Goal: Register for event/course

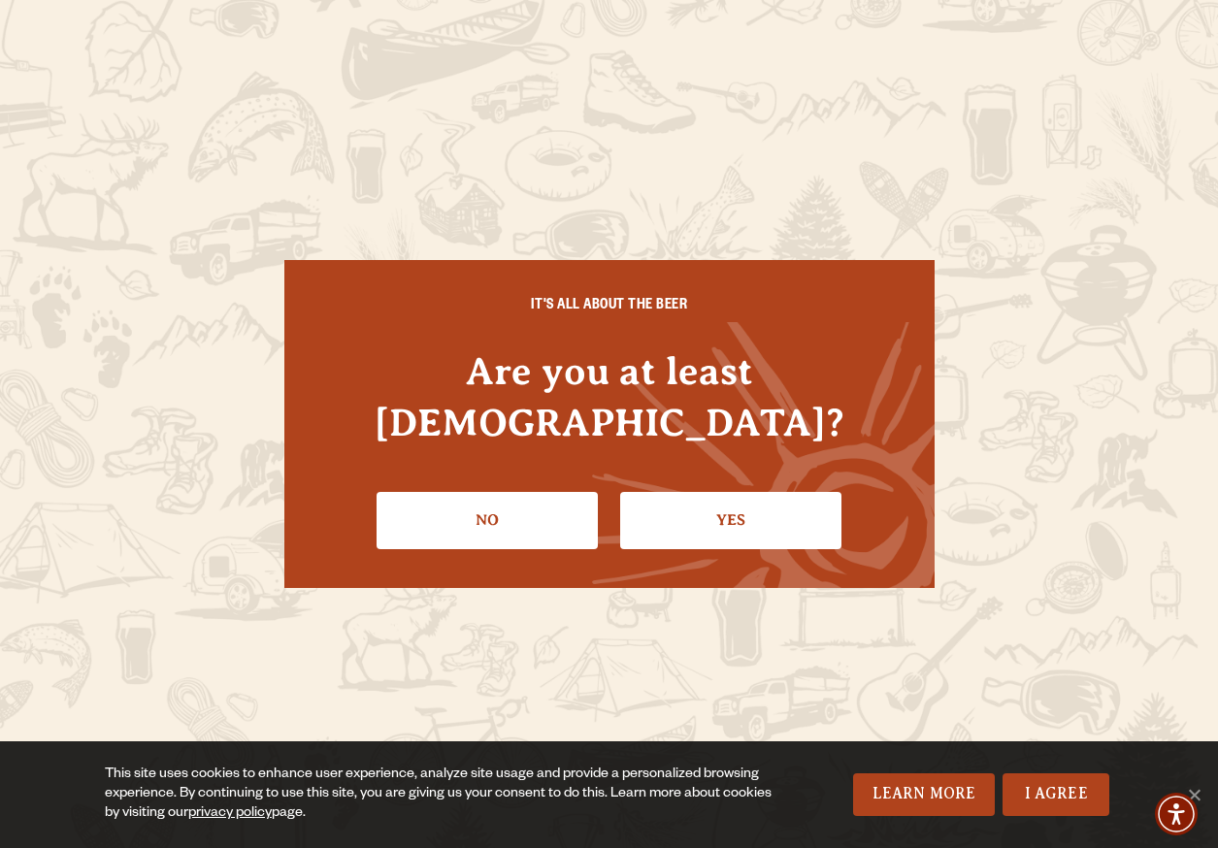
click at [677, 502] on link "Yes" at bounding box center [730, 520] width 221 height 56
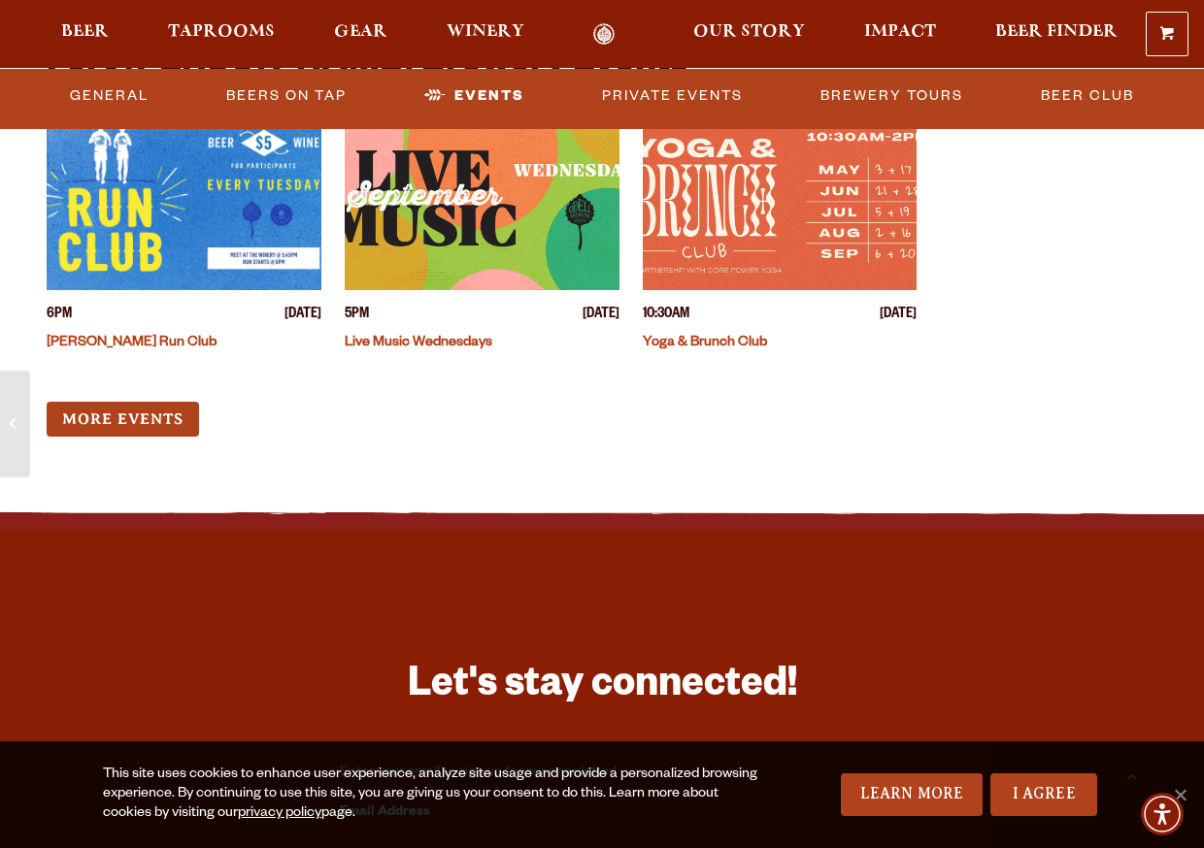
scroll to position [7766, 0]
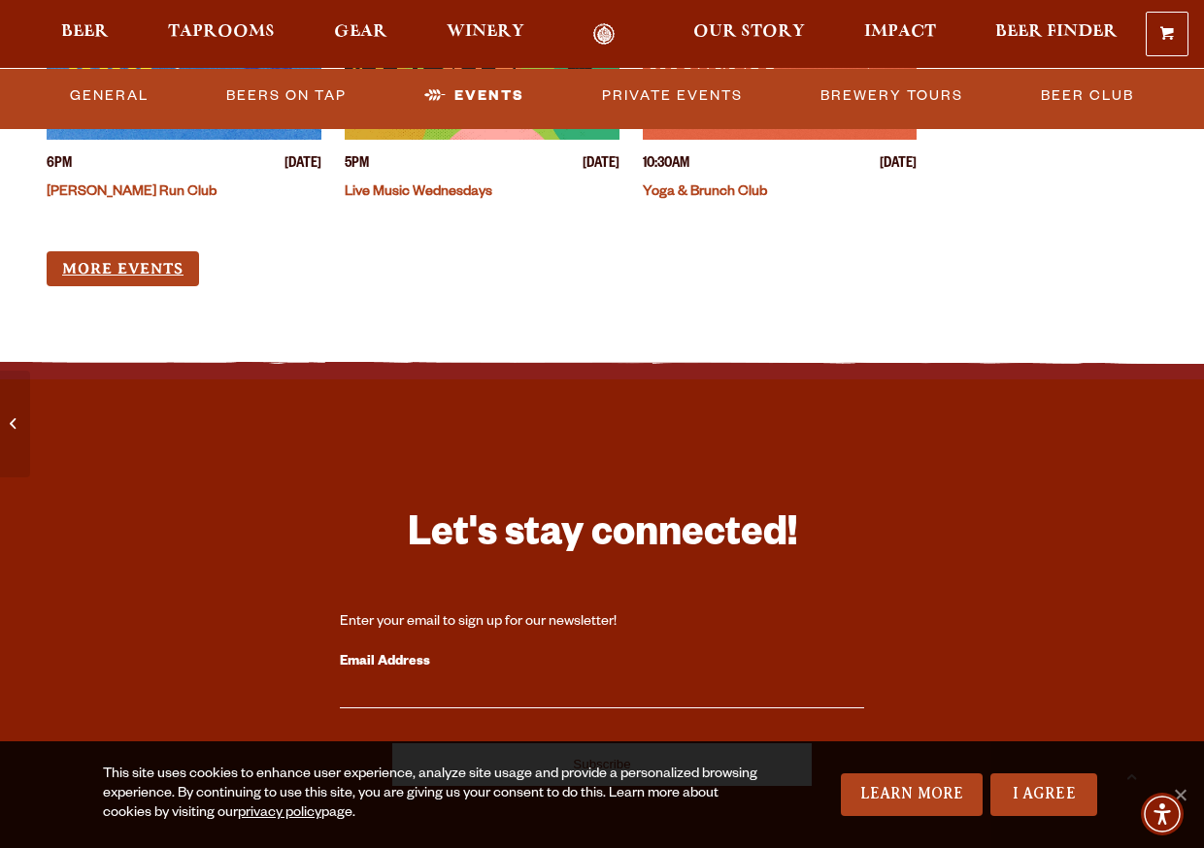
click at [74, 262] on link "More Events" at bounding box center [123, 269] width 152 height 36
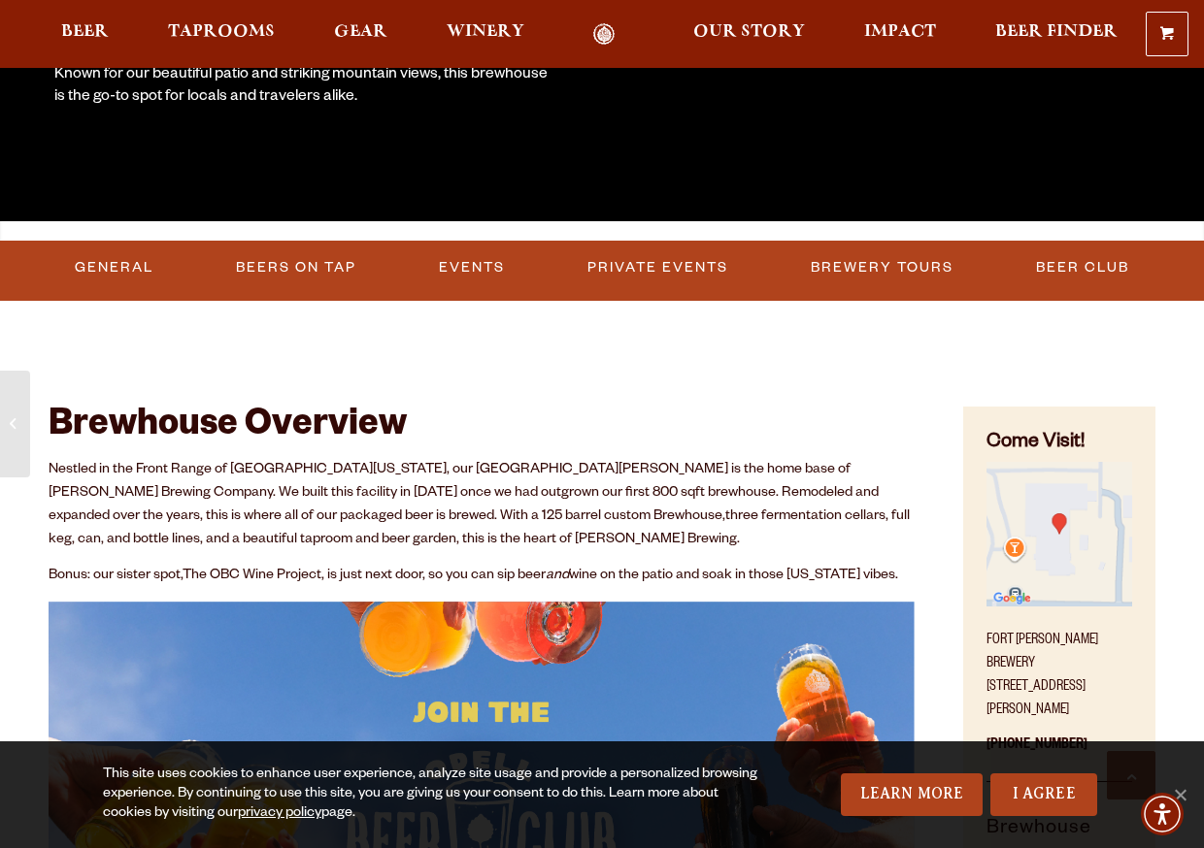
scroll to position [485, 0]
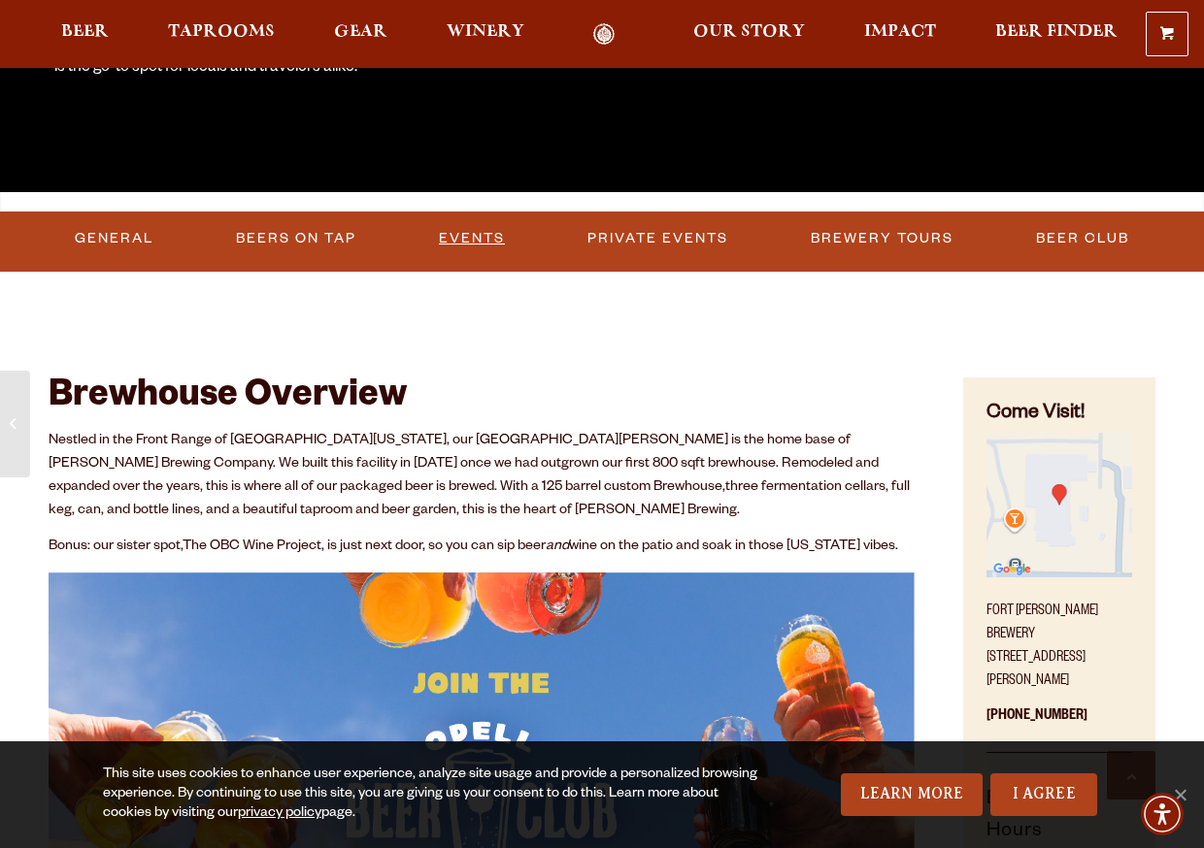
click at [469, 233] on link "Events" at bounding box center [472, 238] width 82 height 45
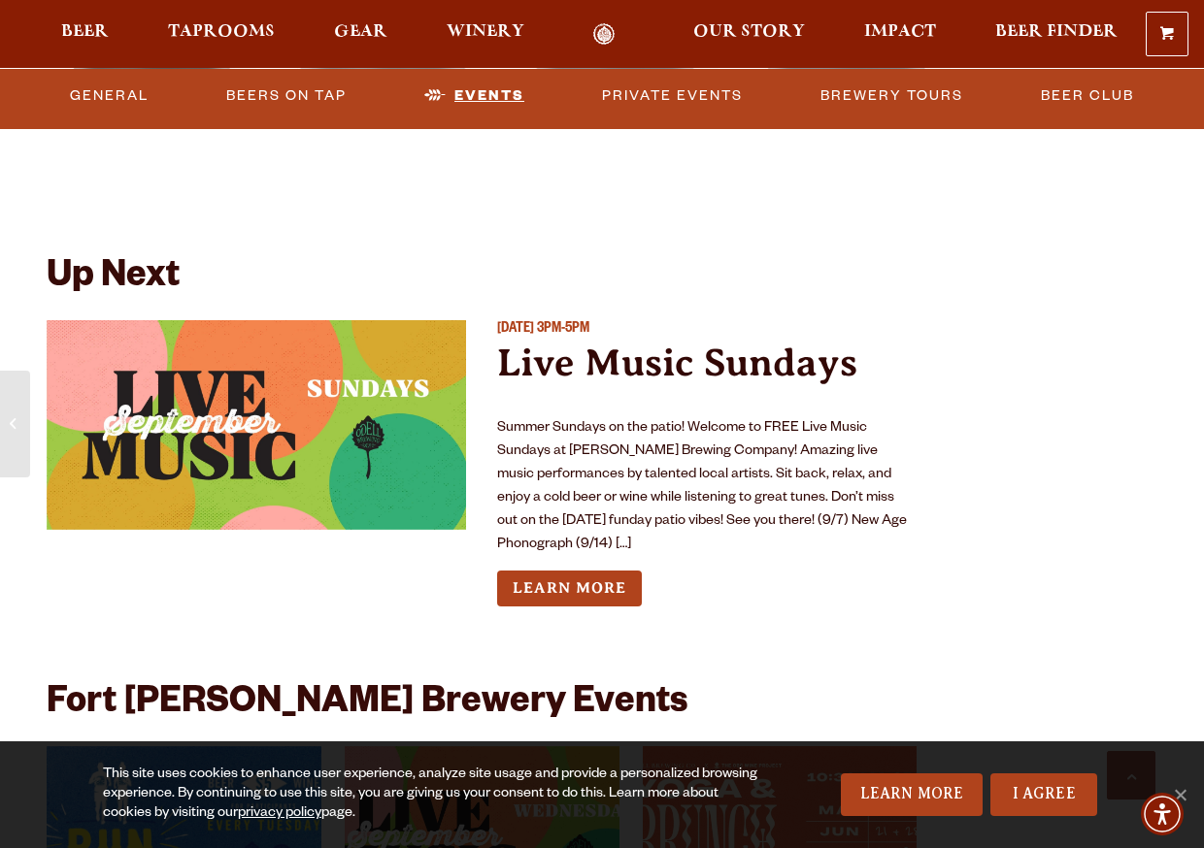
scroll to position [7058, 0]
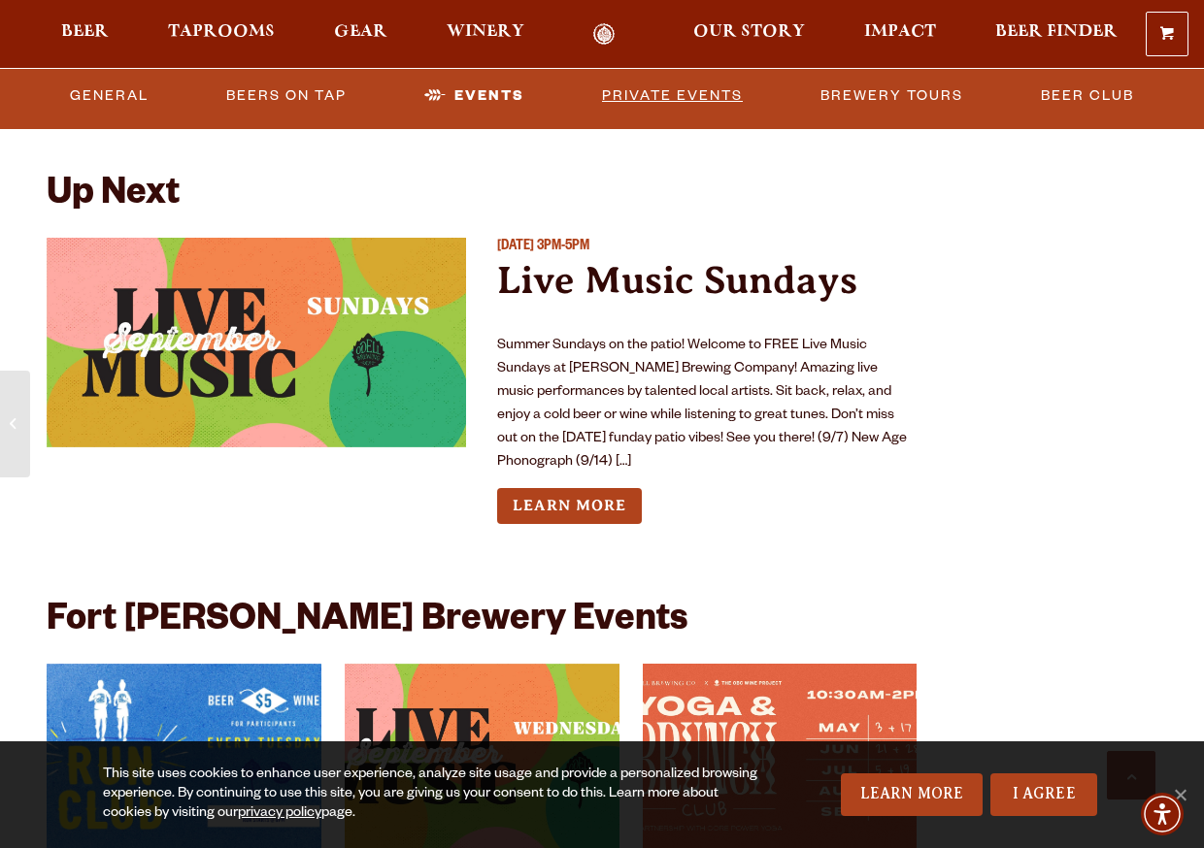
click at [722, 99] on link "Private Events" at bounding box center [672, 95] width 156 height 45
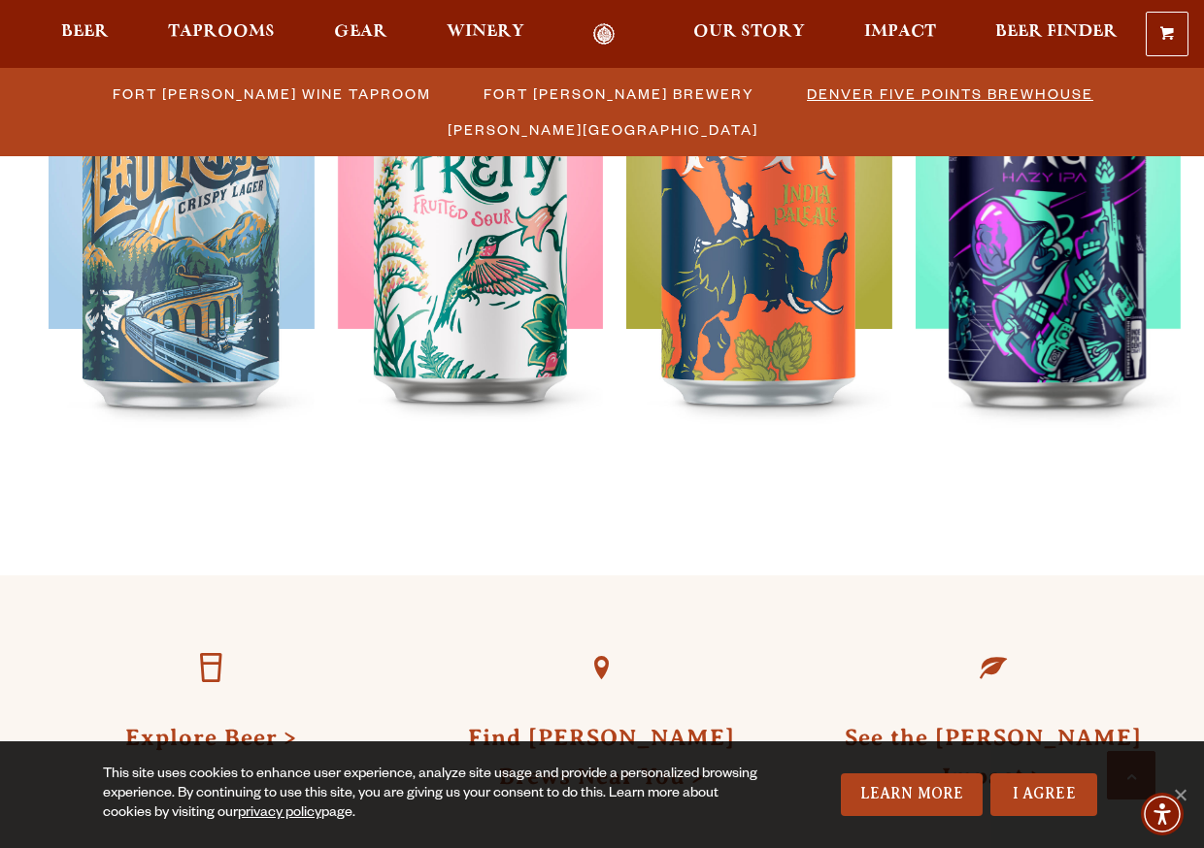
scroll to position [4559, 0]
